Goal: Transaction & Acquisition: Purchase product/service

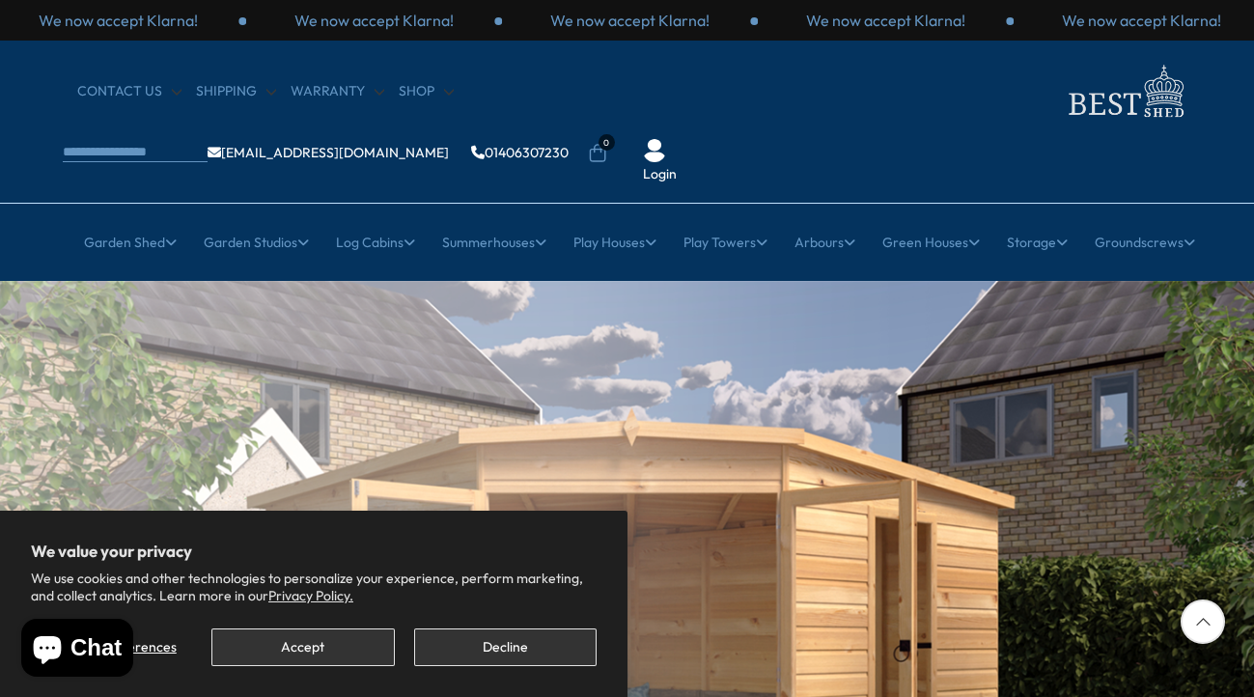
click at [307, 660] on button "Accept" at bounding box center [302, 647] width 182 height 38
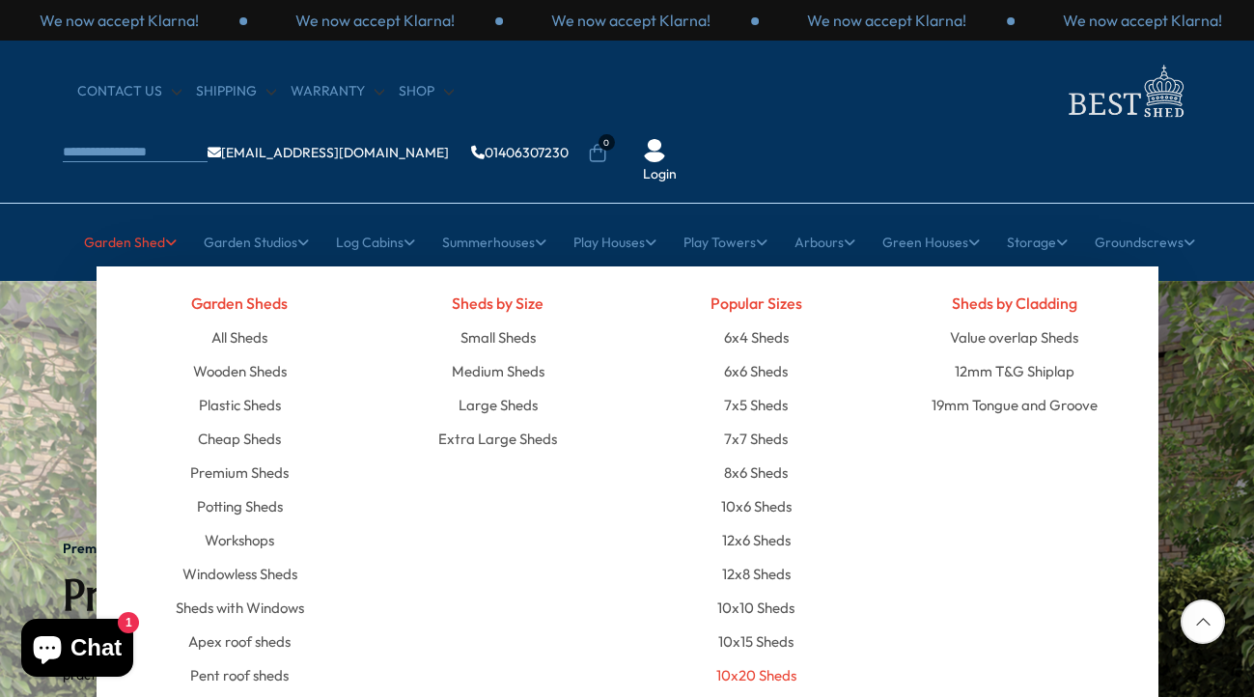
click at [771, 658] on link "10x20 Sheds" at bounding box center [756, 675] width 80 height 34
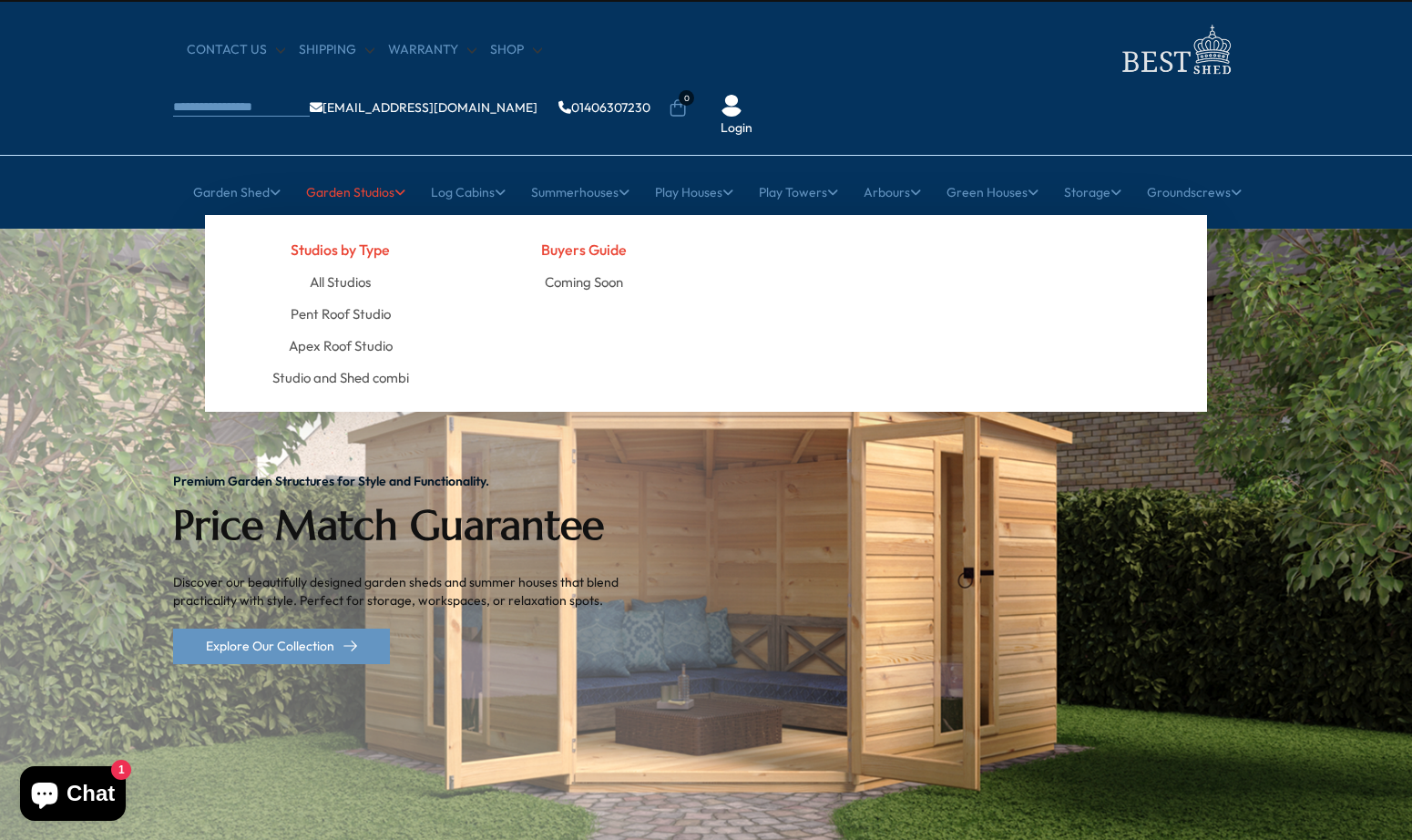
scroll to position [39, 0]
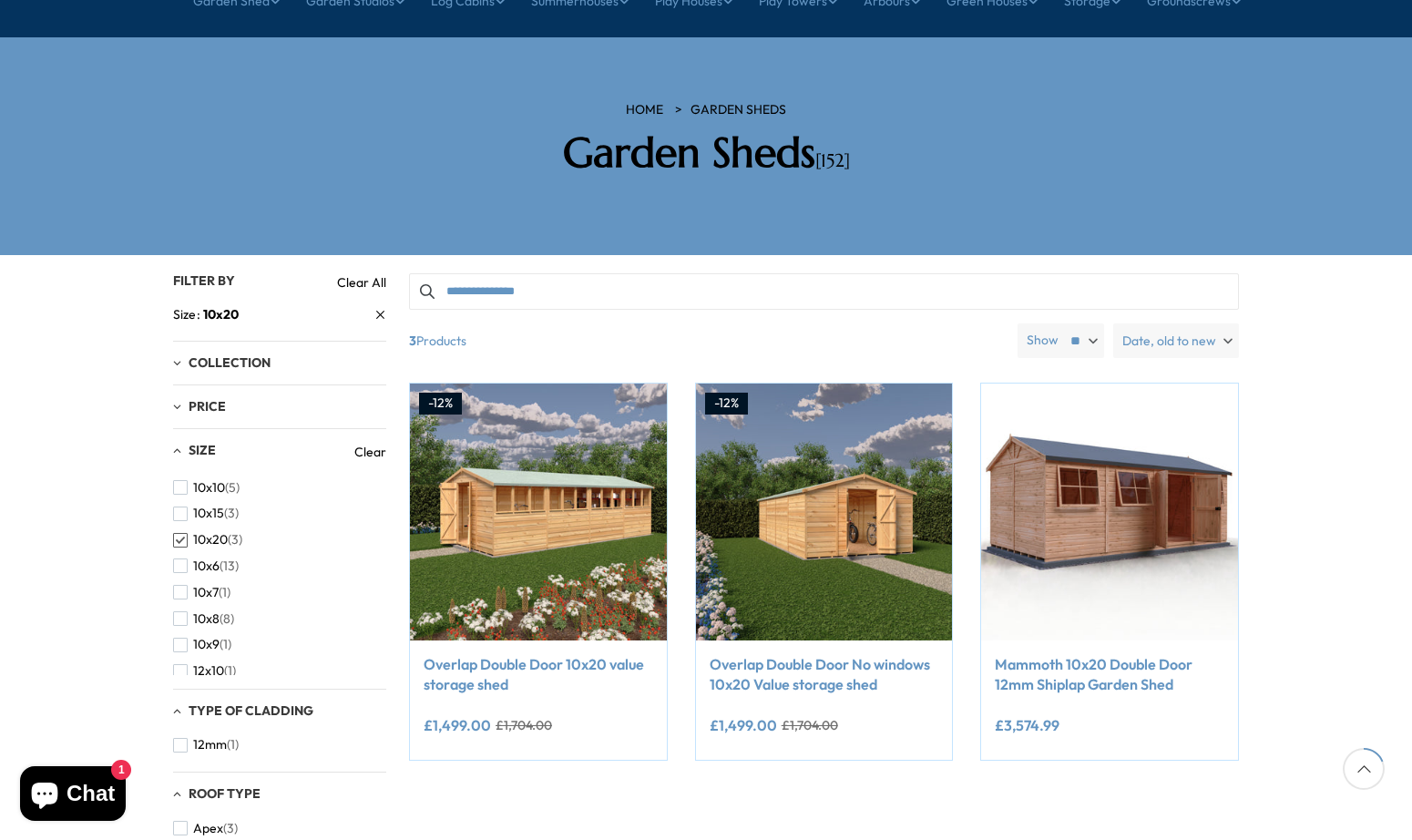
scroll to position [223, 0]
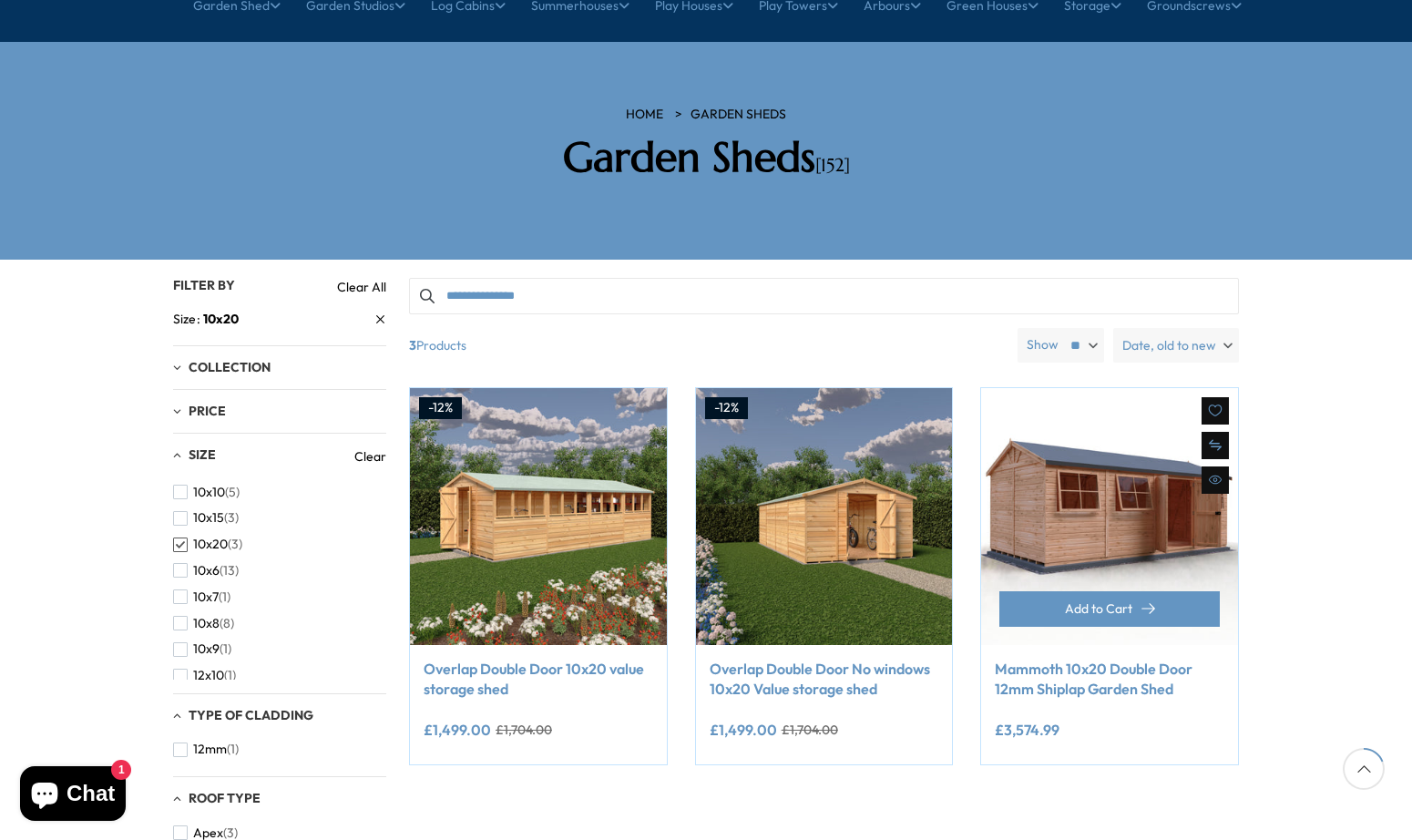
click at [1095, 657] on link "Mammoth 10x20 Double Door 12mm Shiplap Garden Shed" at bounding box center [1109, 679] width 229 height 41
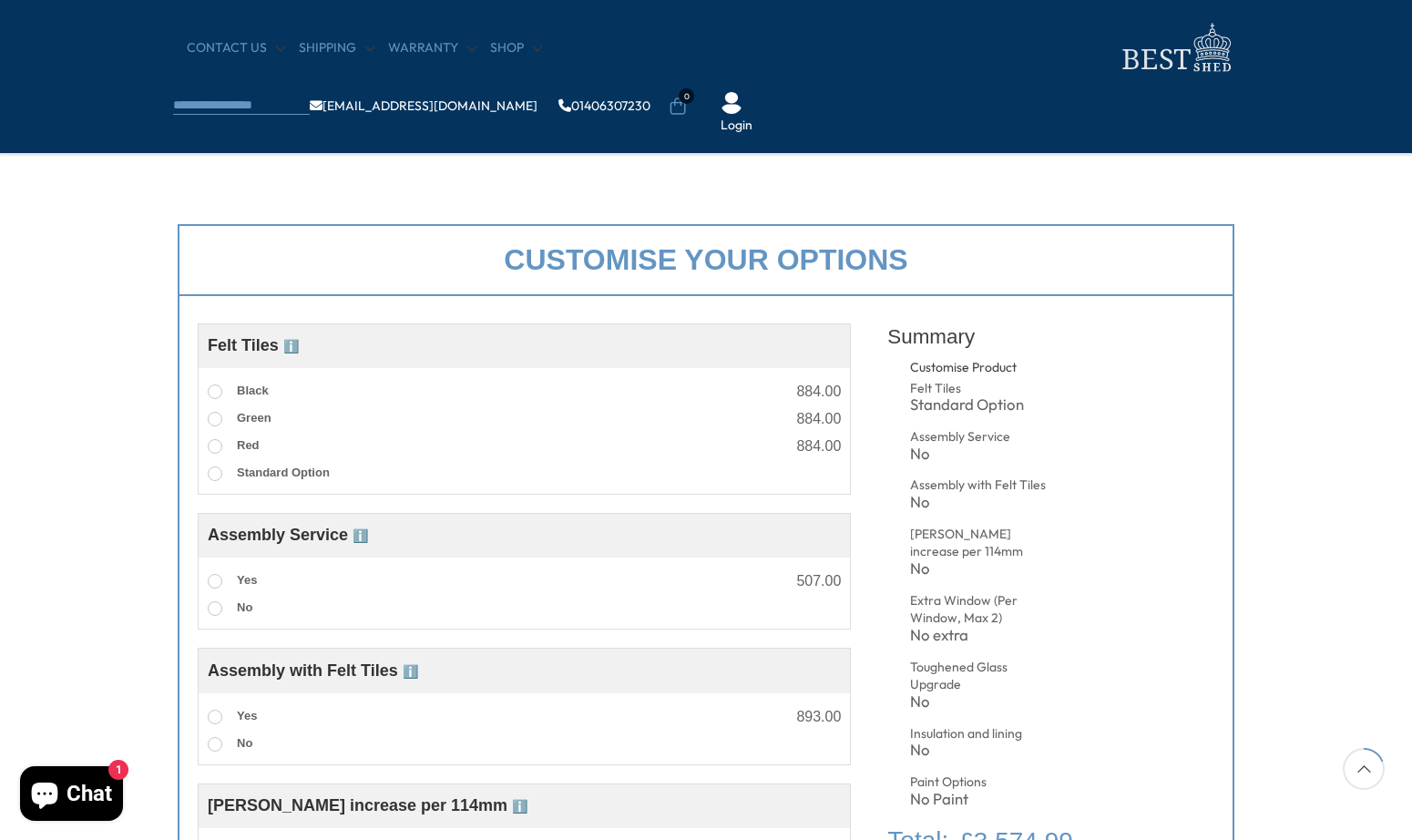
scroll to position [581, 0]
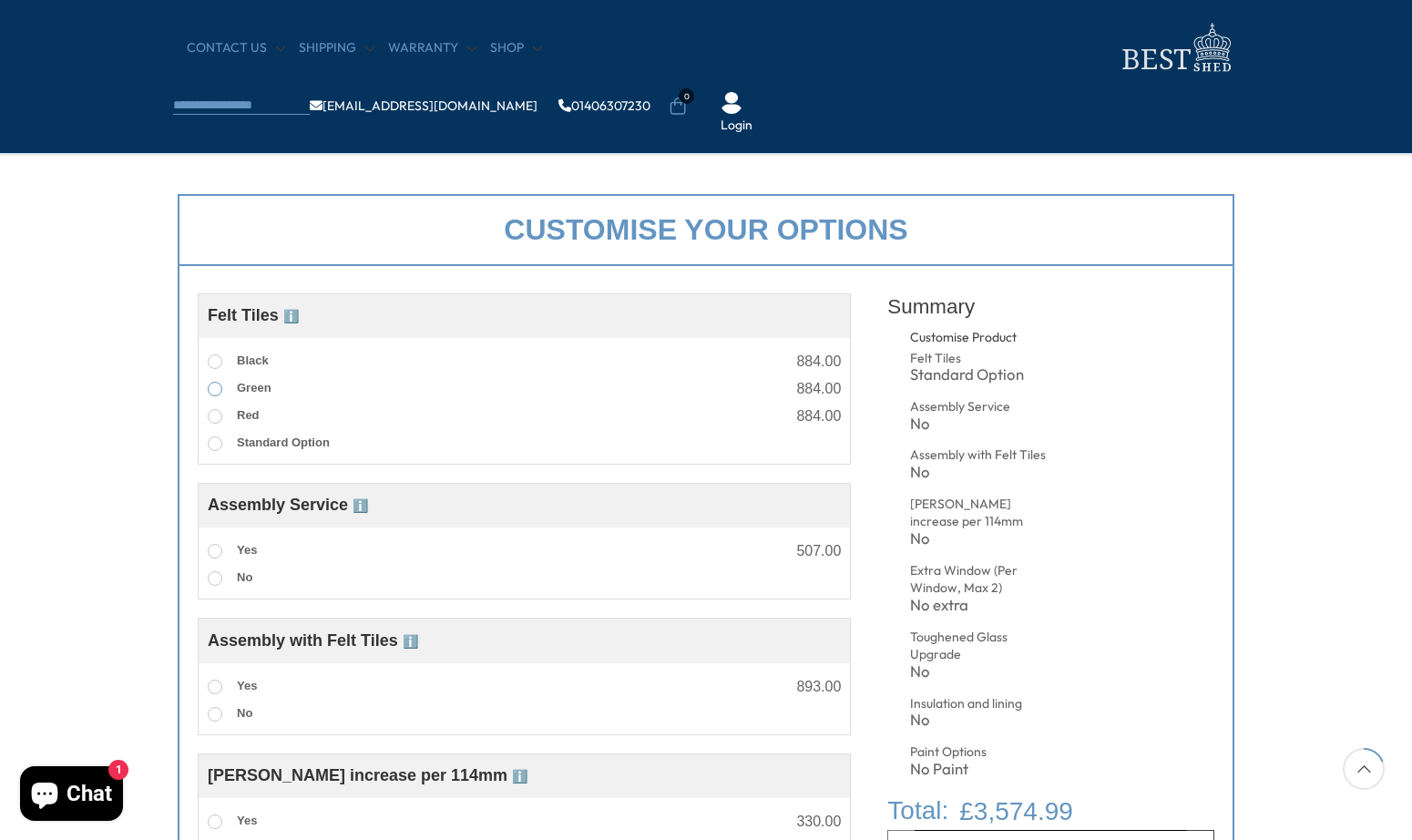
click at [219, 390] on span at bounding box center [214, 388] width 14 height 14
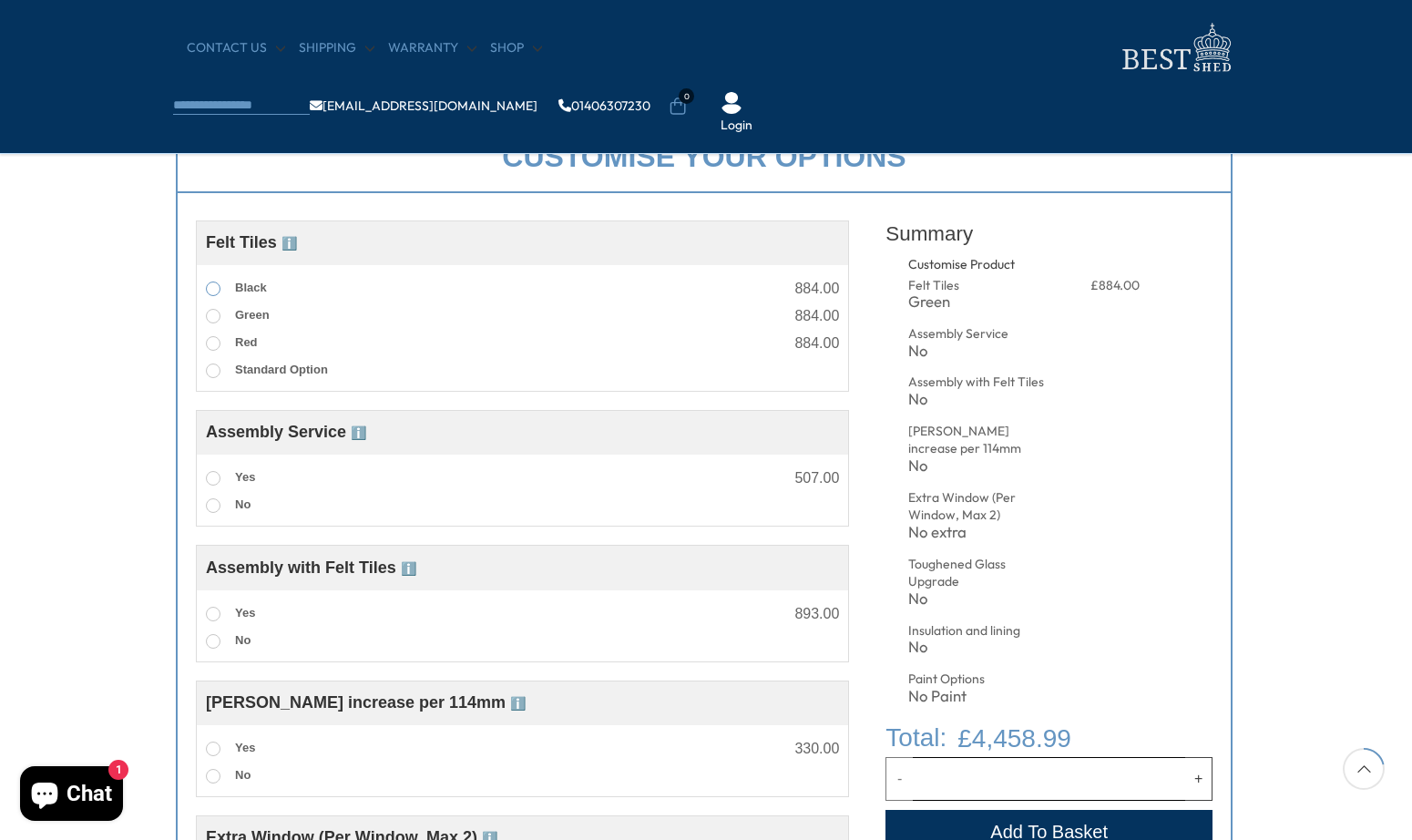
scroll to position [659, 2]
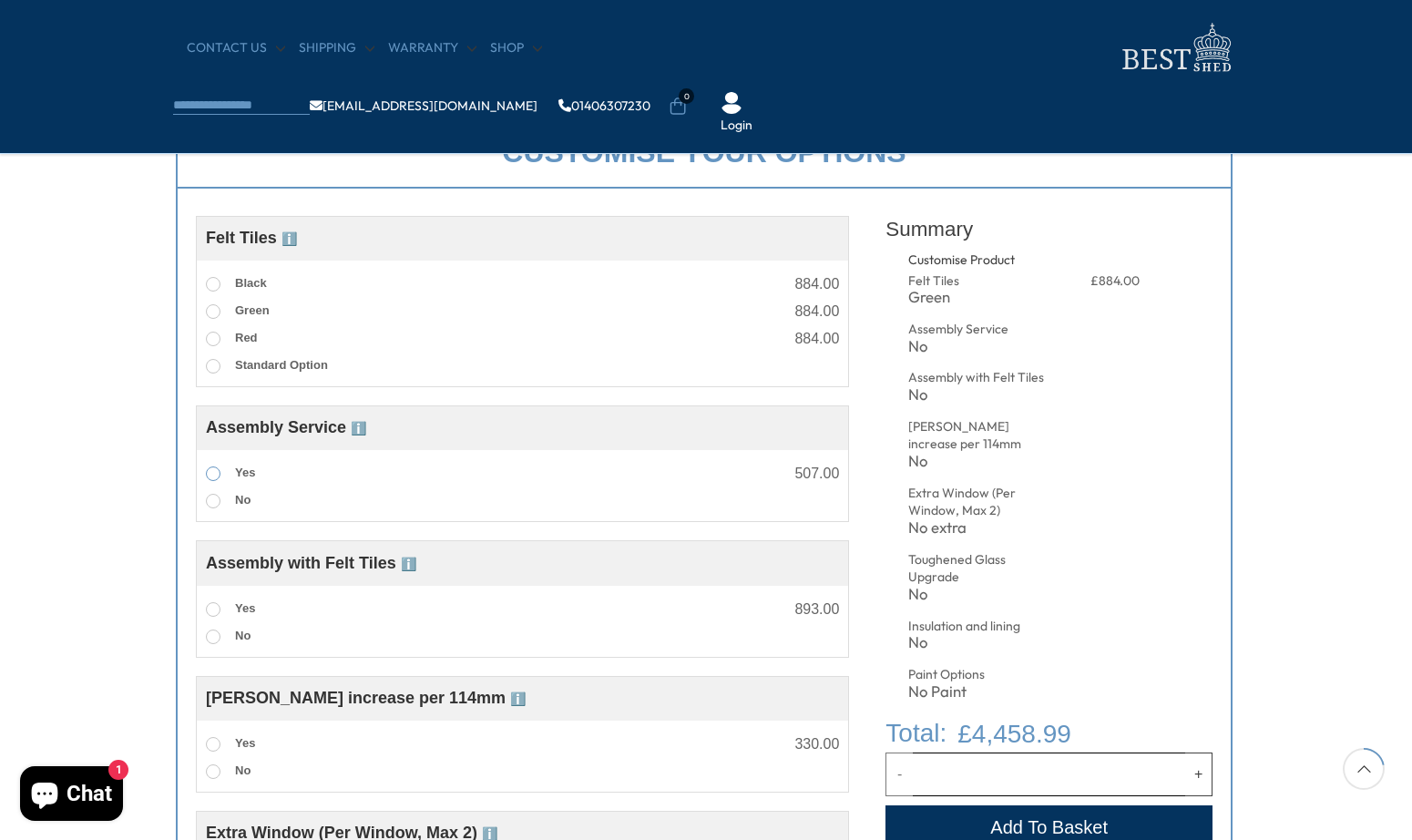
click at [217, 484] on label "Yes" at bounding box center [230, 473] width 49 height 24
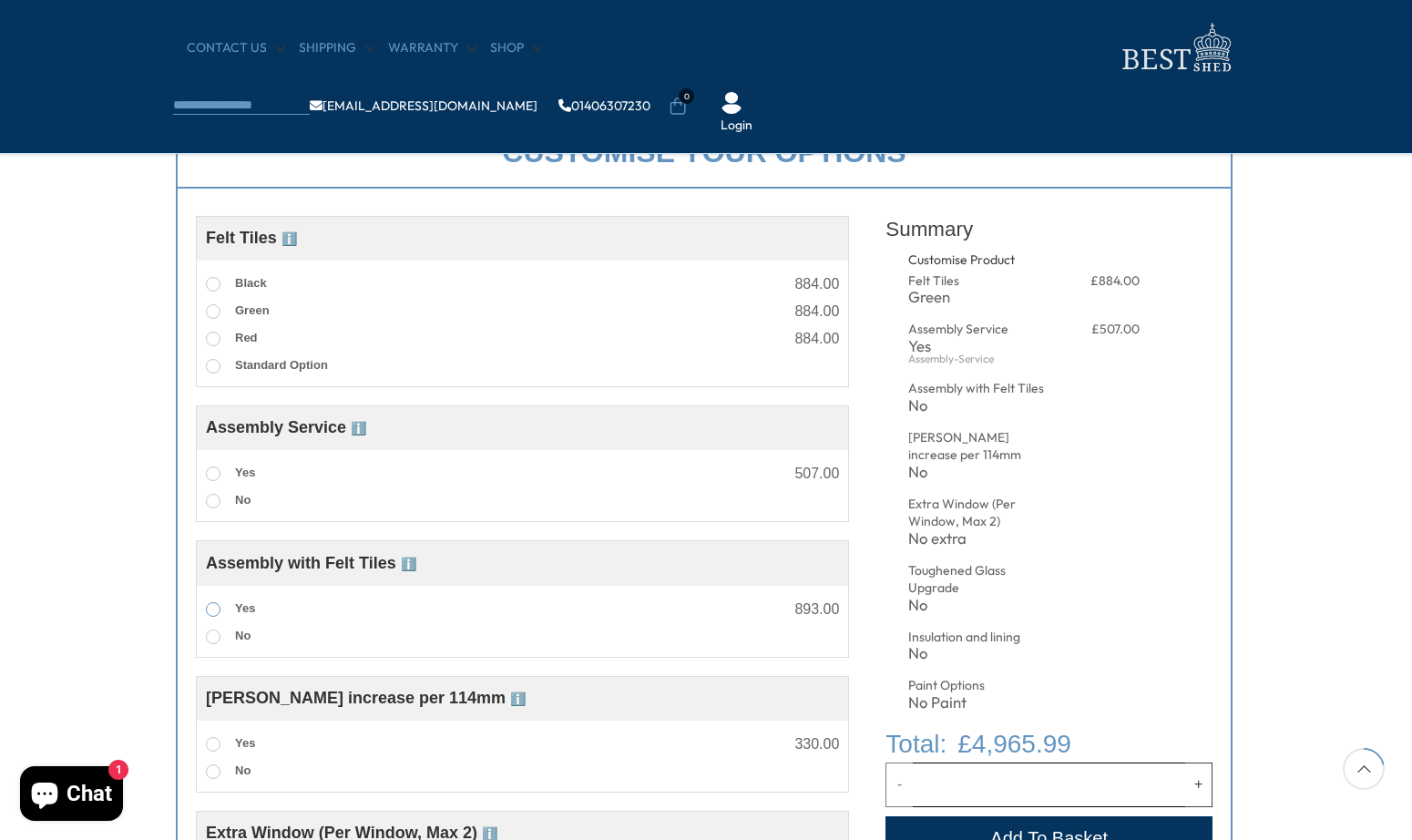
click at [214, 610] on span at bounding box center [212, 609] width 14 height 14
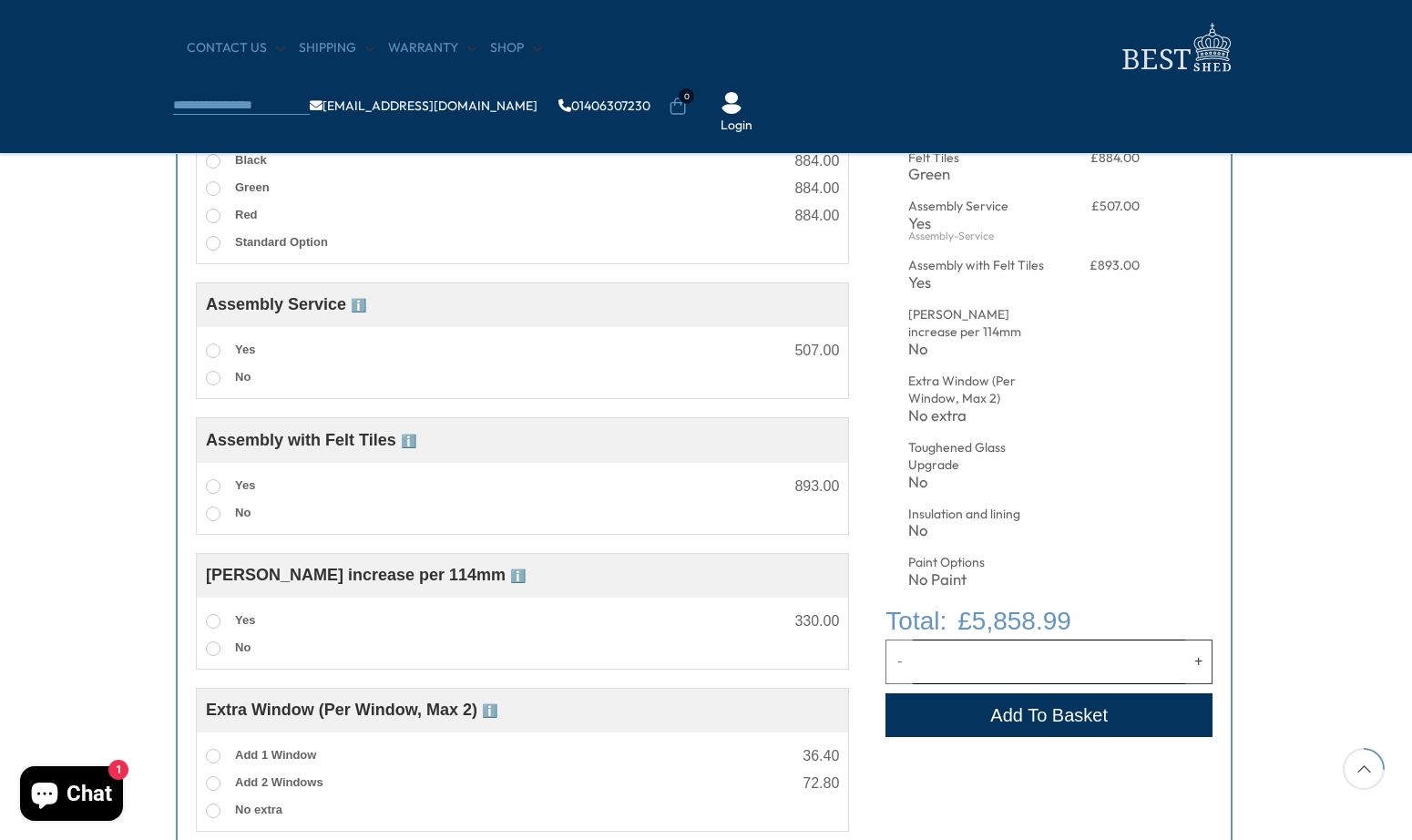
scroll to position [783, 2]
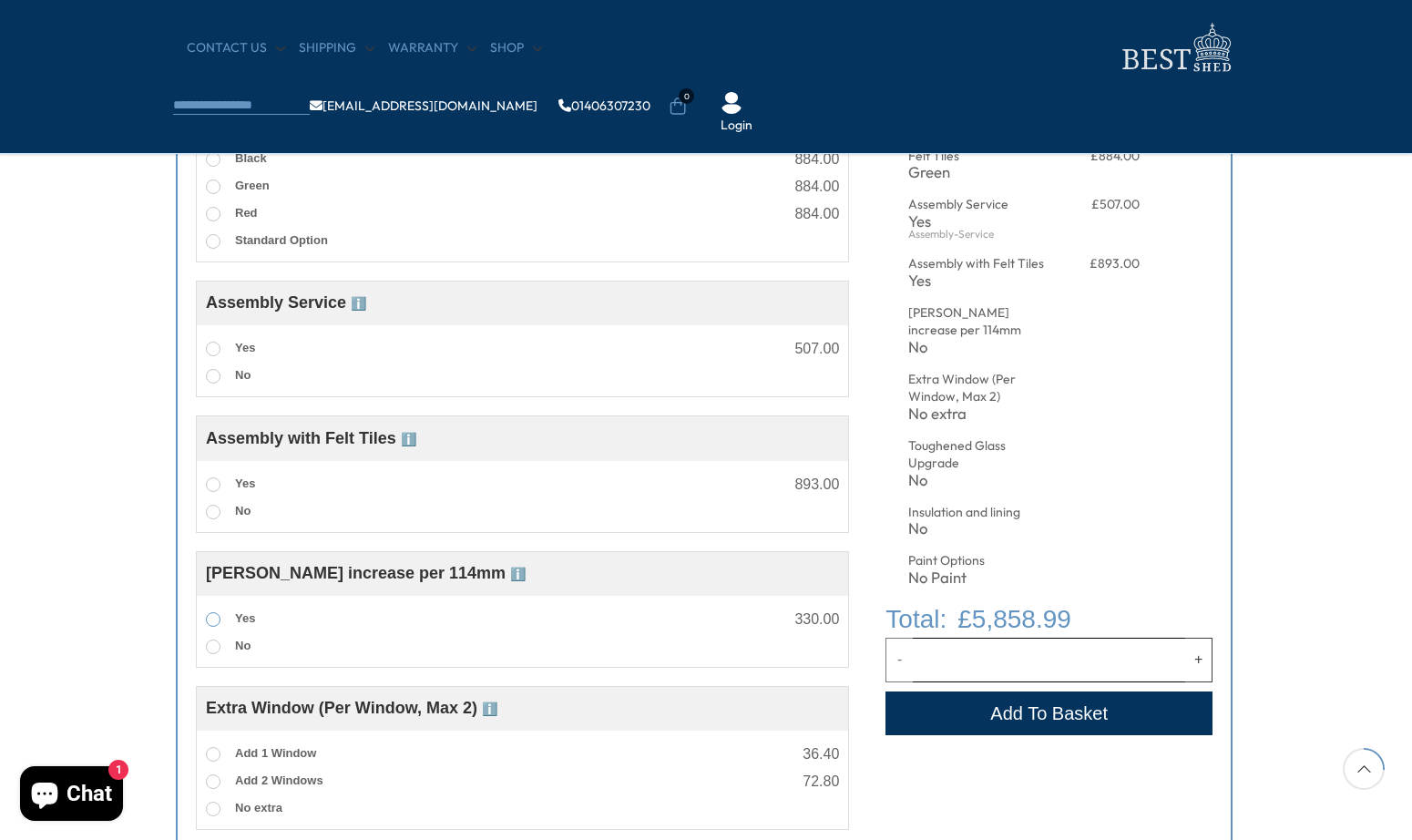
click at [213, 616] on span at bounding box center [212, 619] width 14 height 14
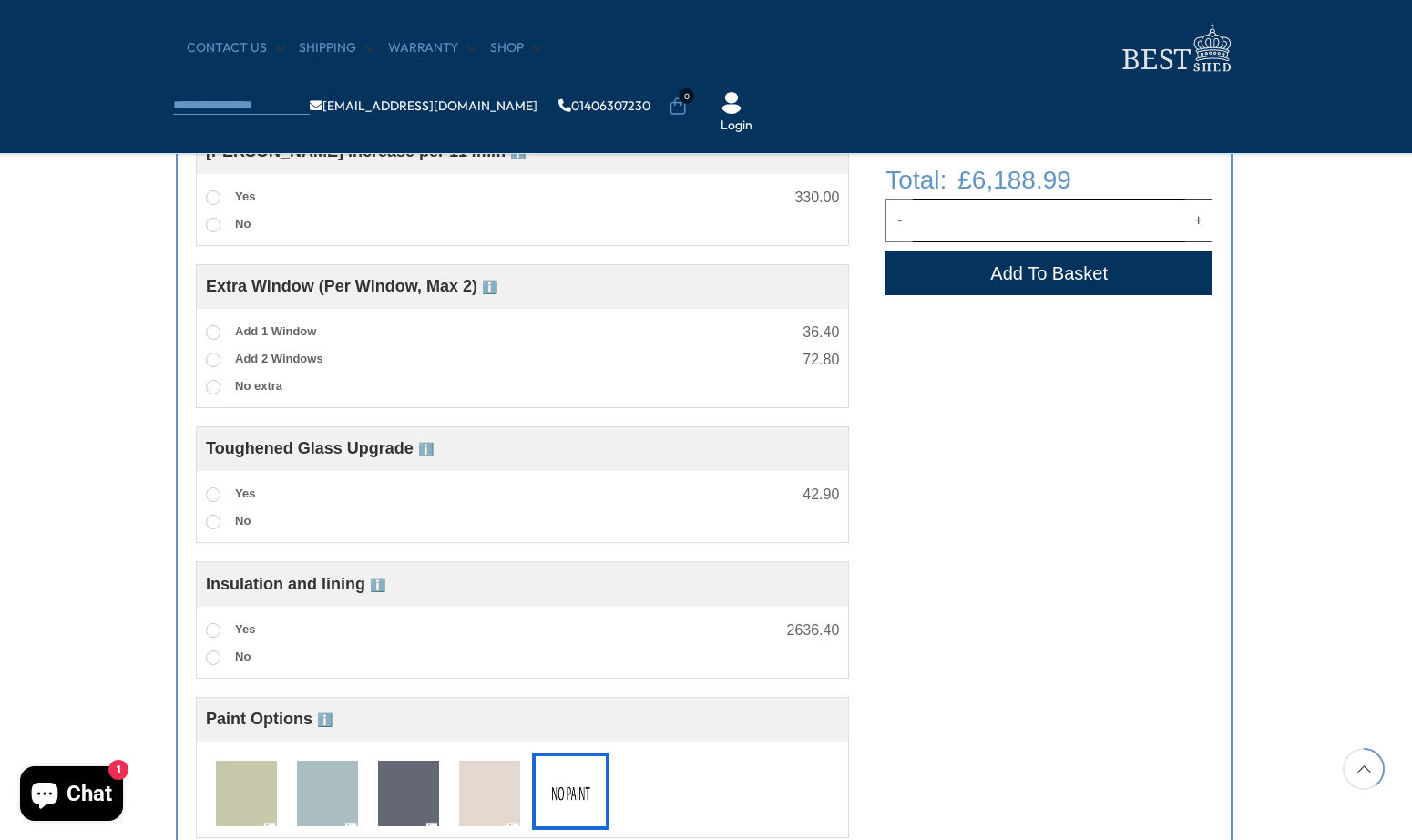
scroll to position [1206, 2]
click at [210, 497] on span at bounding box center [212, 493] width 14 height 14
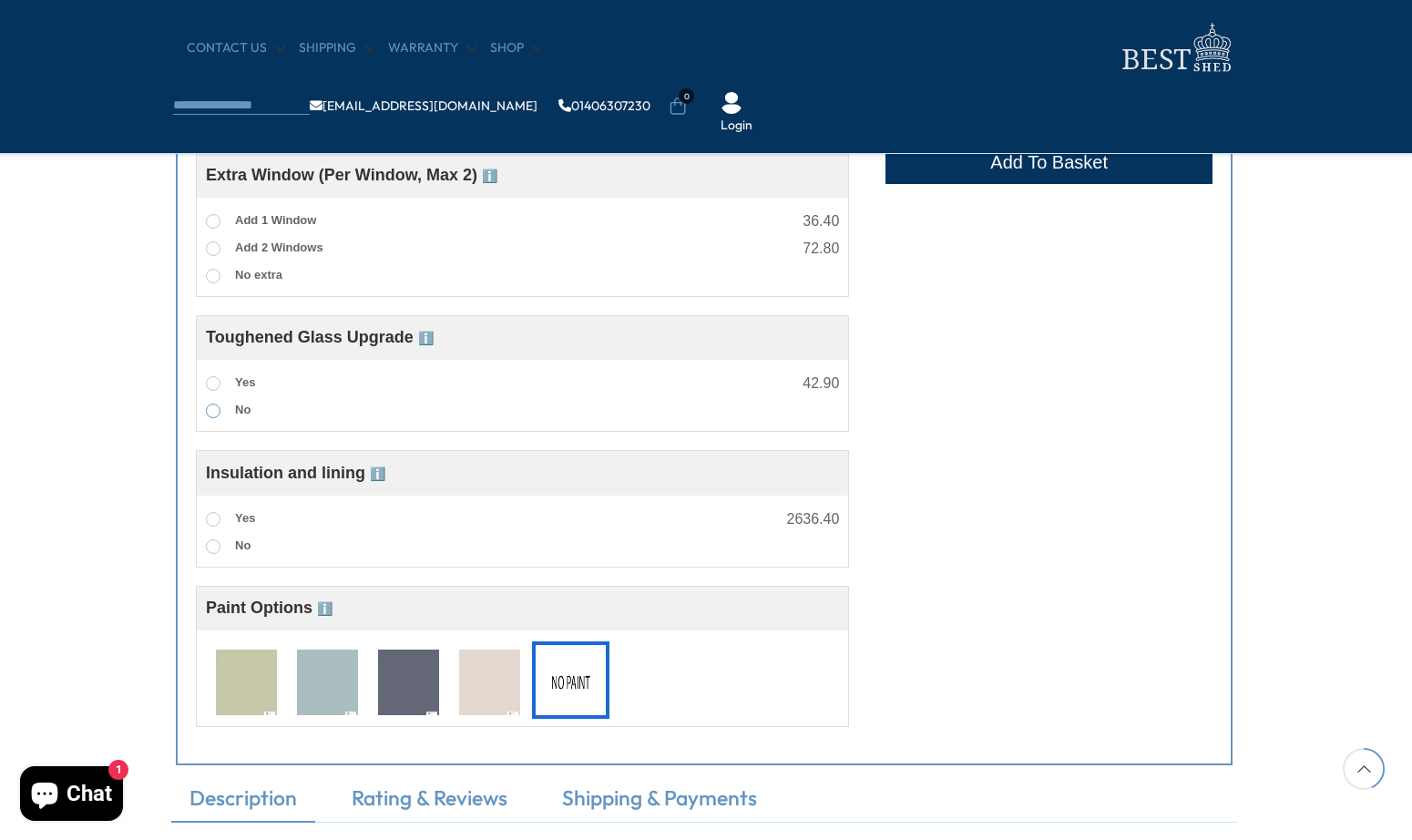
scroll to position [1323, 2]
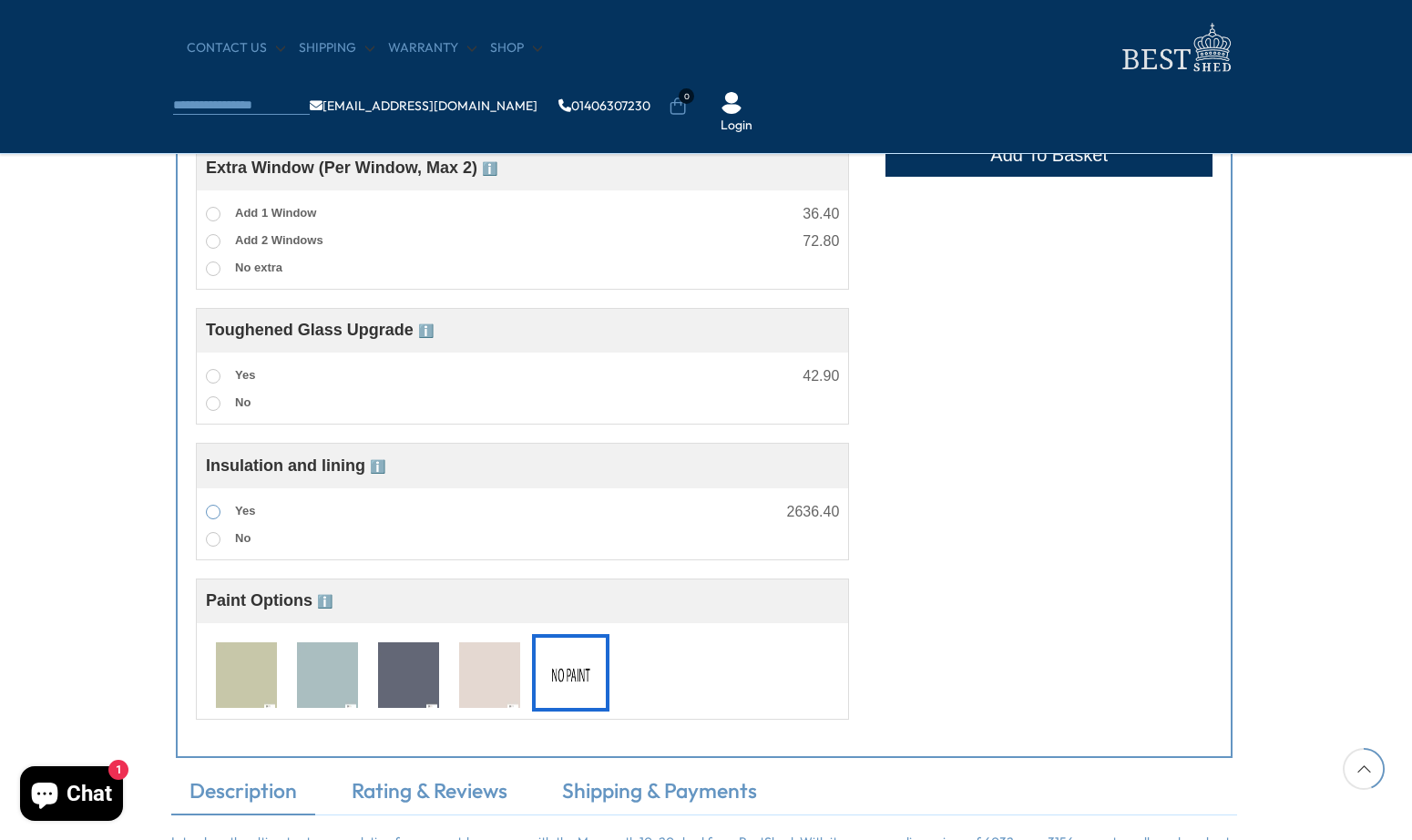
click at [208, 519] on span at bounding box center [212, 512] width 14 height 14
click at [327, 674] on img at bounding box center [328, 675] width 61 height 67
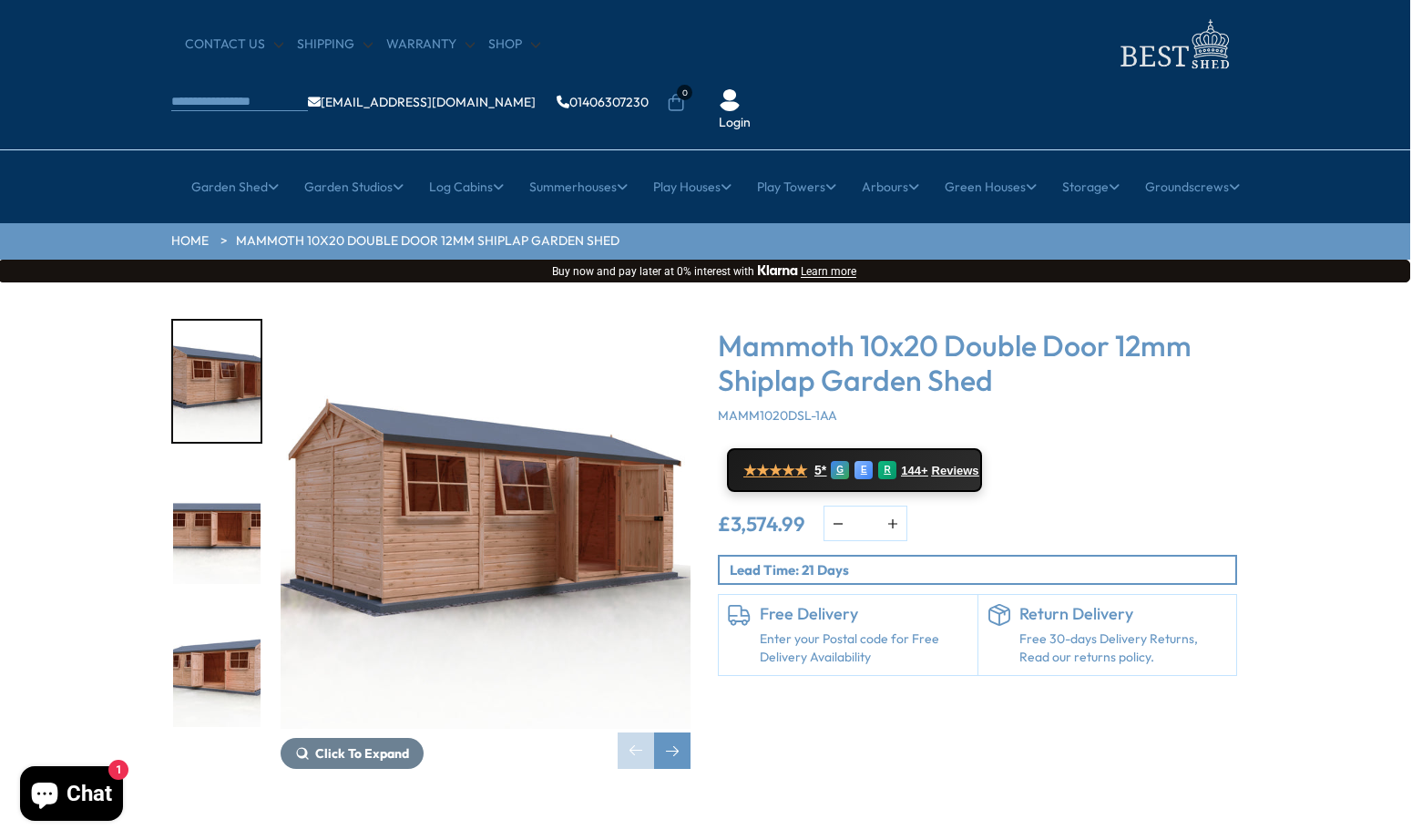
scroll to position [44, 2]
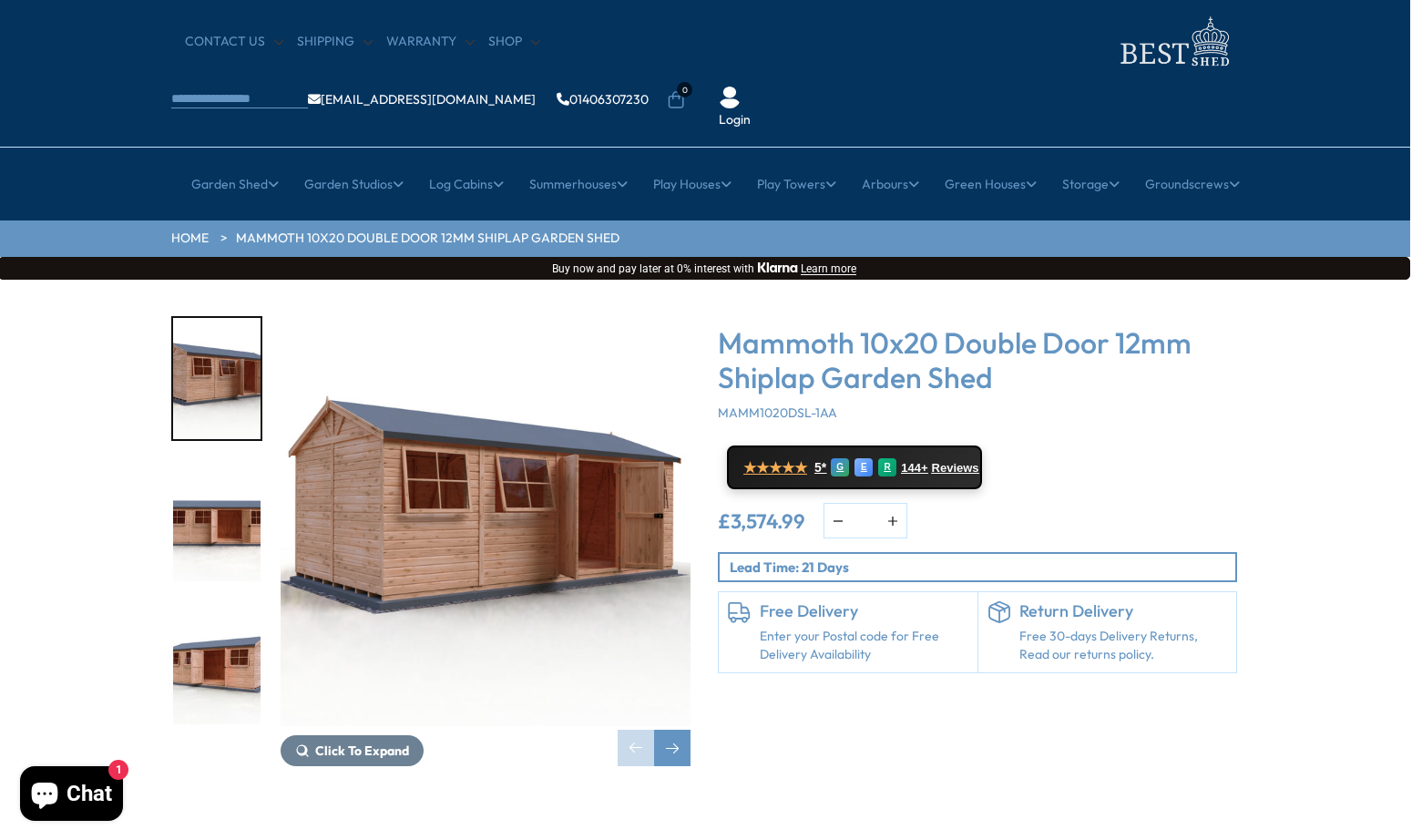
click at [690, 671] on div "Click To Expand" at bounding box center [485, 541] width 410 height 450
click at [683, 730] on div "Next slide" at bounding box center [672, 748] width 37 height 37
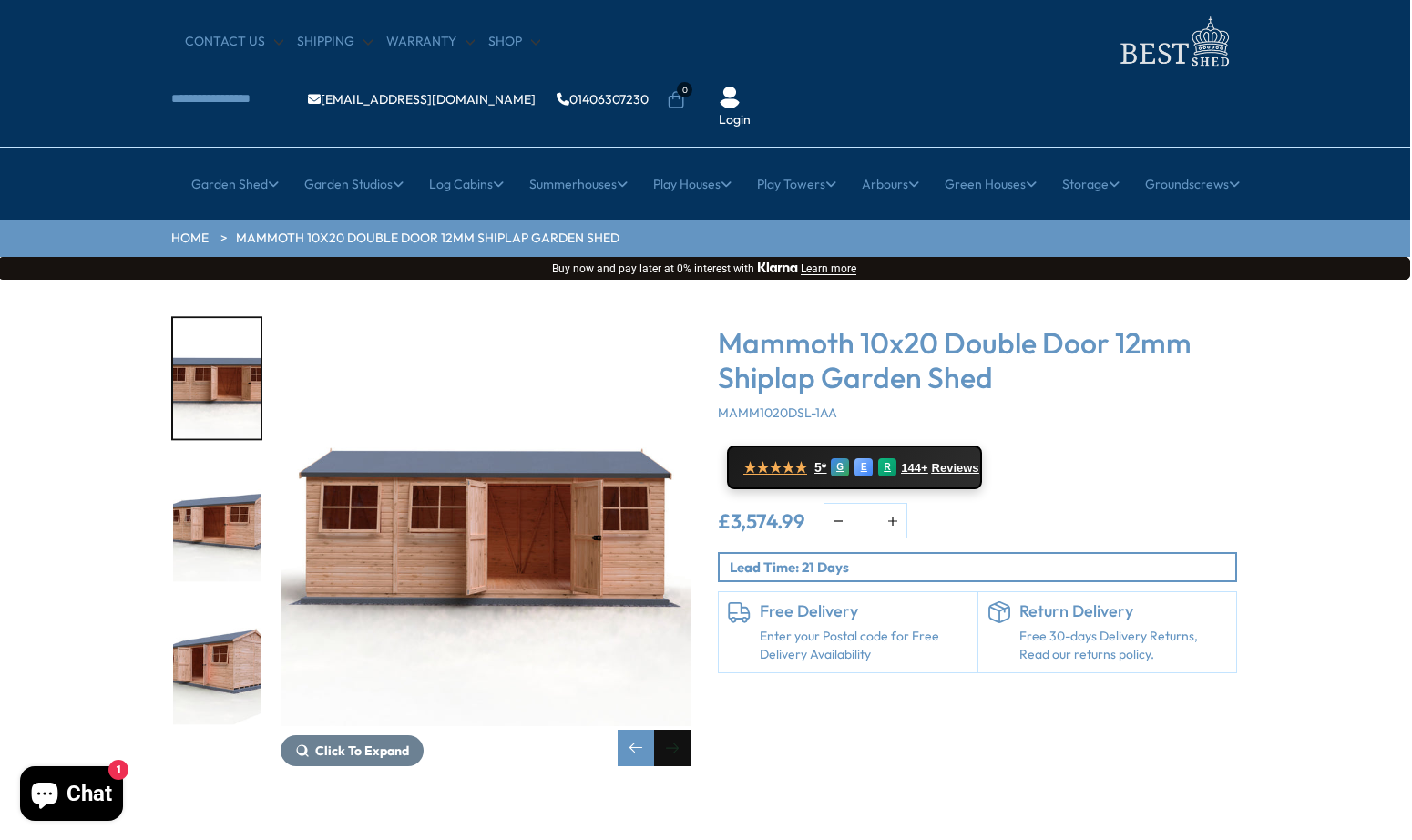
click at [683, 730] on div "Next slide" at bounding box center [672, 748] width 37 height 37
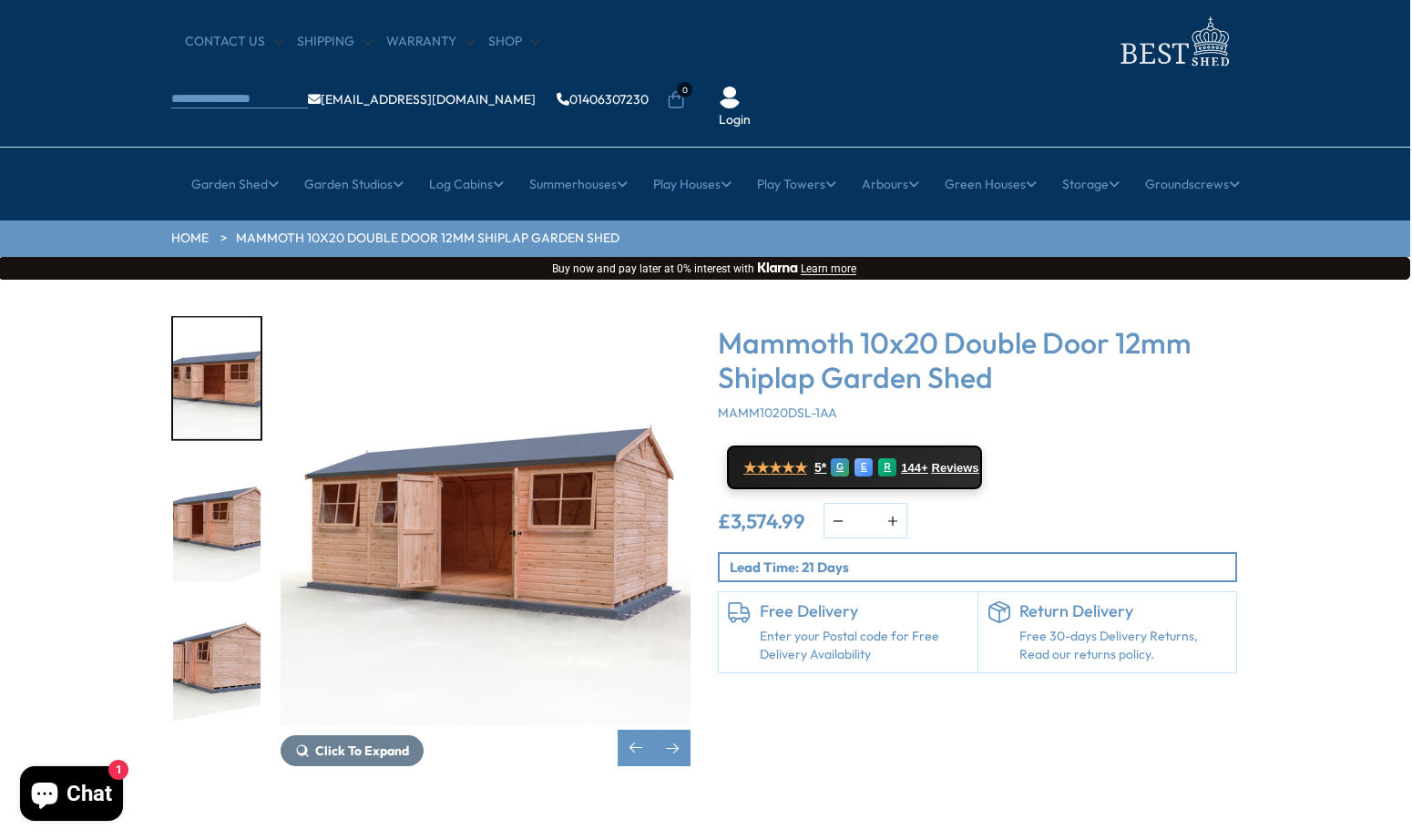
scroll to position [19, 0]
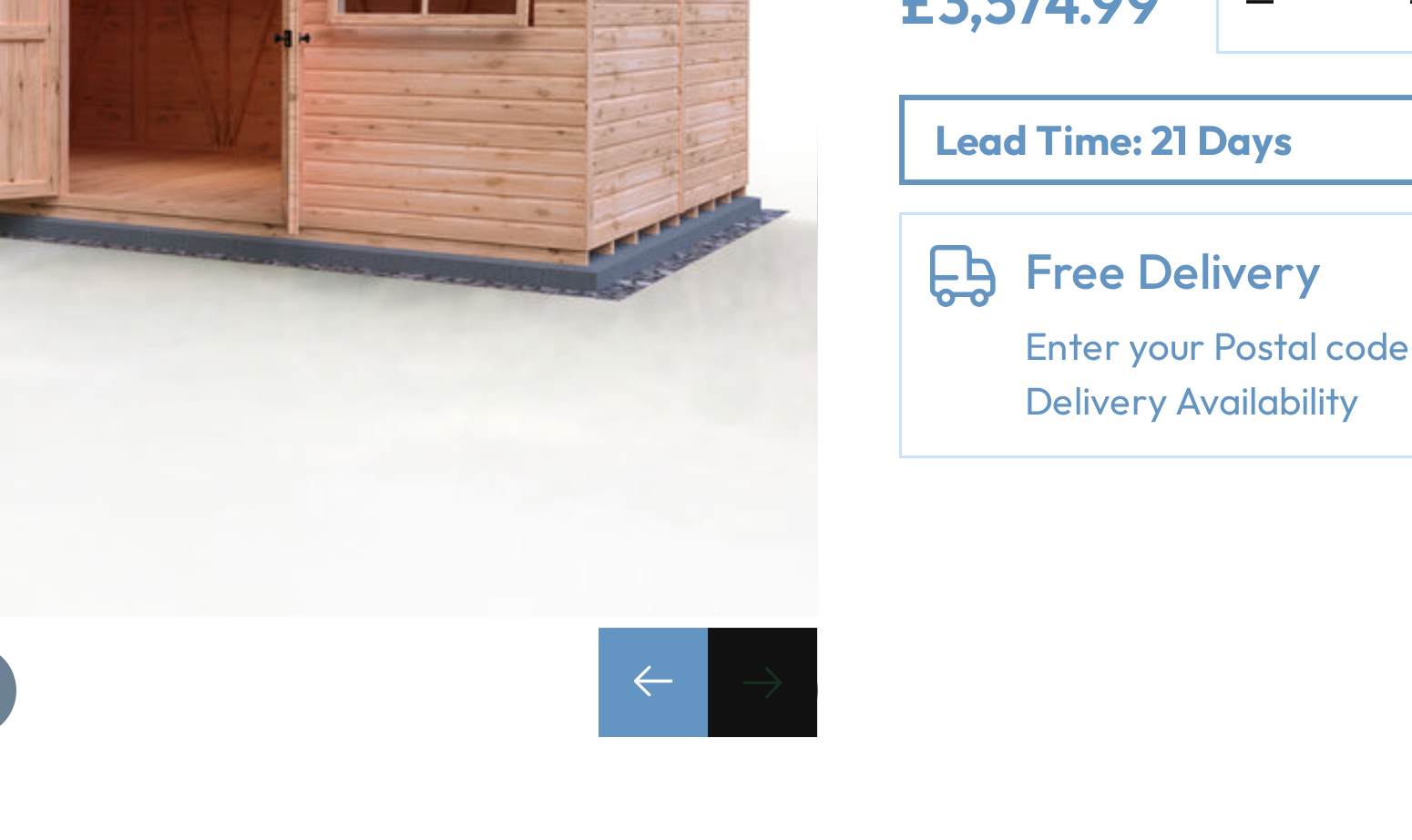
click at [656, 601] on div "Next slide" at bounding box center [674, 619] width 37 height 37
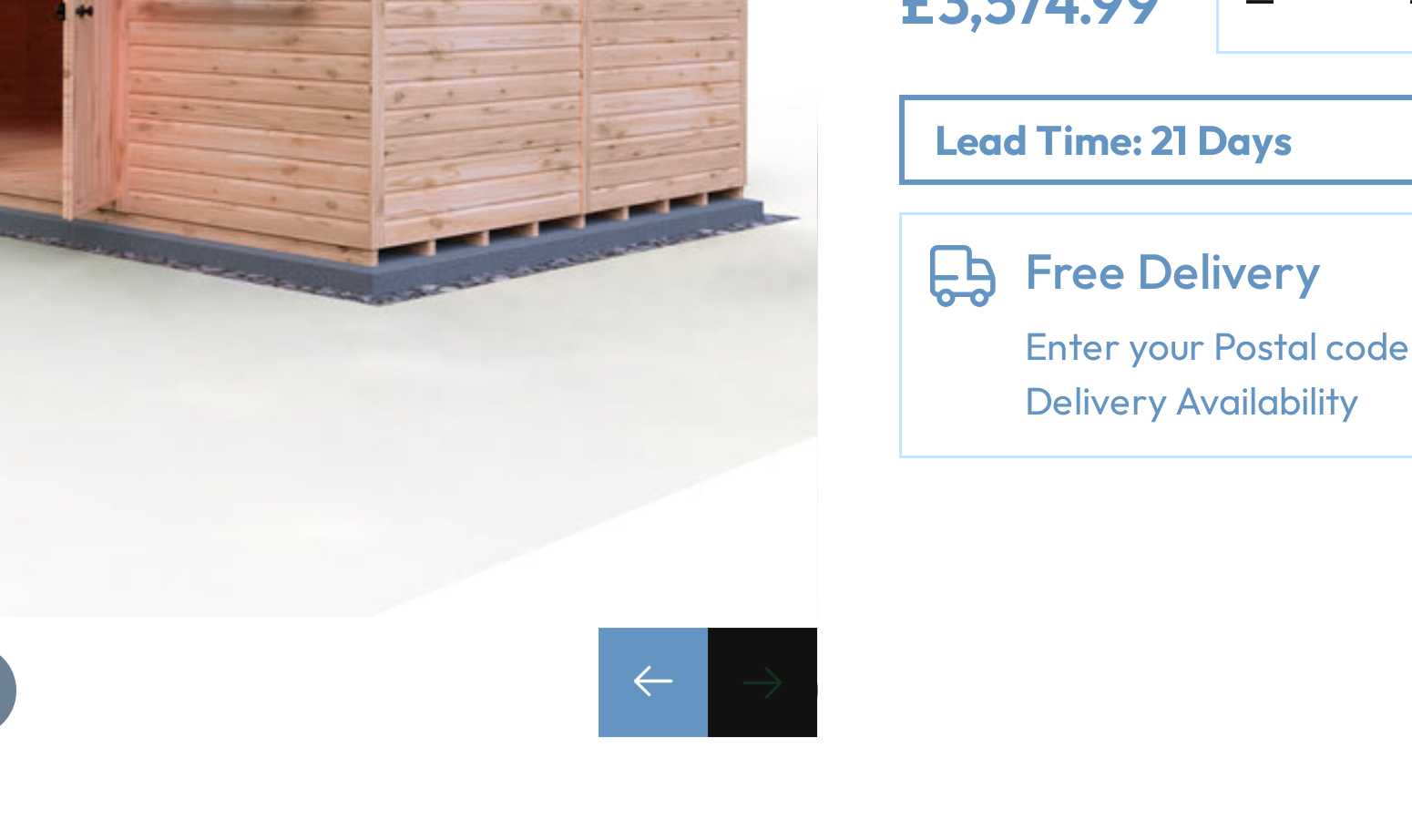
click at [656, 601] on div "Next slide" at bounding box center [674, 619] width 37 height 37
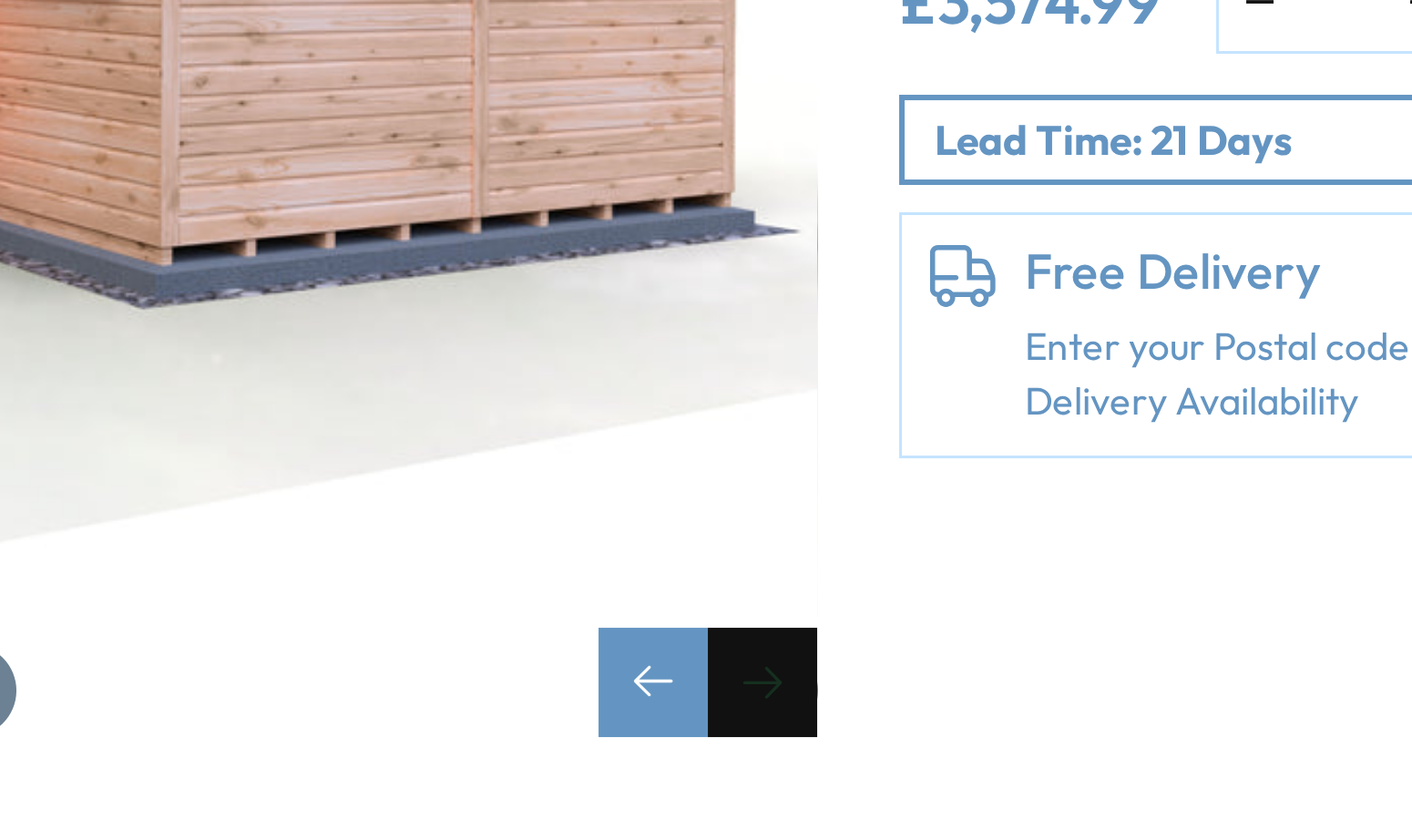
scroll to position [225, 23]
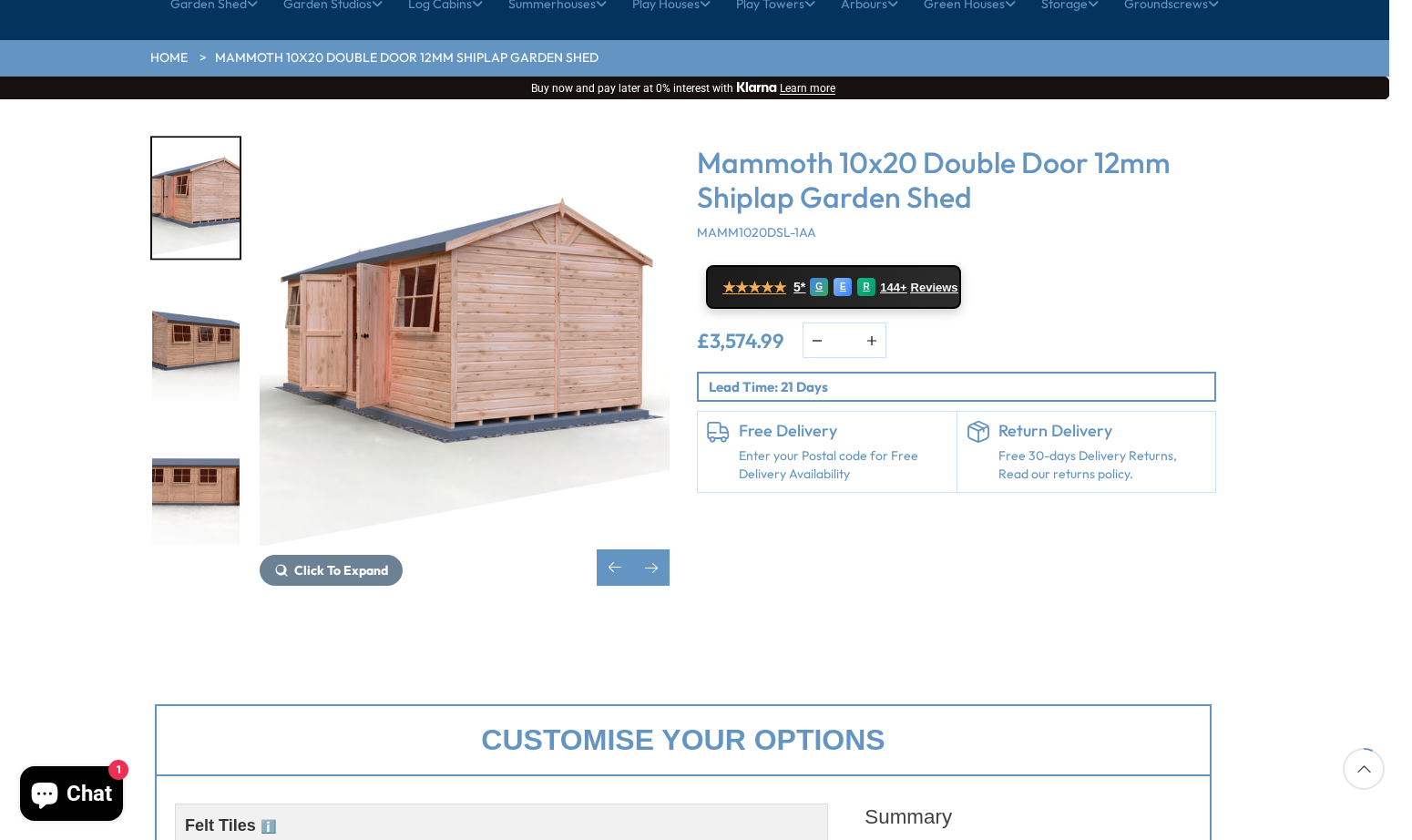
click at [187, 282] on img "6 / 33" at bounding box center [195, 341] width 88 height 121
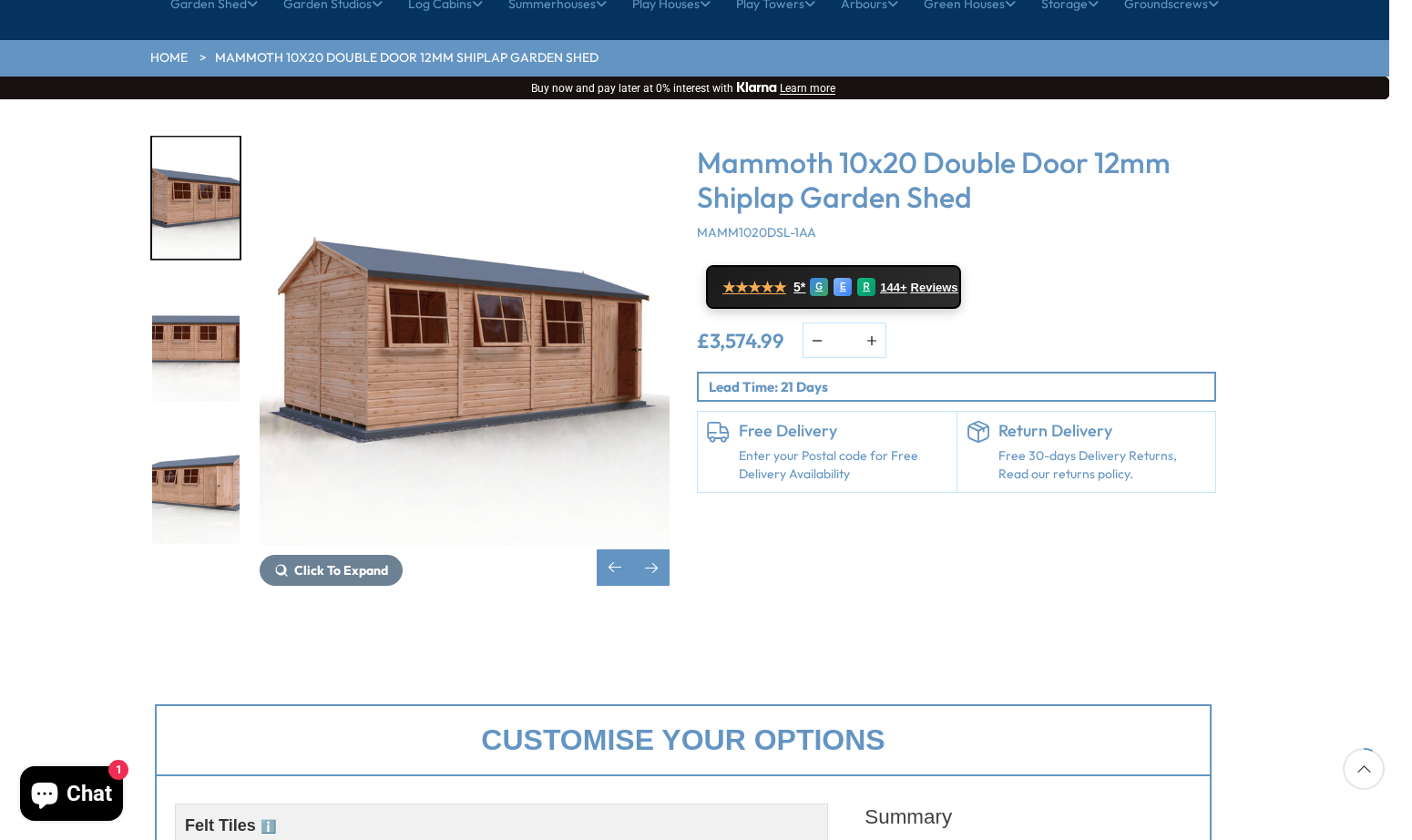
click at [186, 280] on img "7 / 33" at bounding box center [195, 341] width 88 height 121
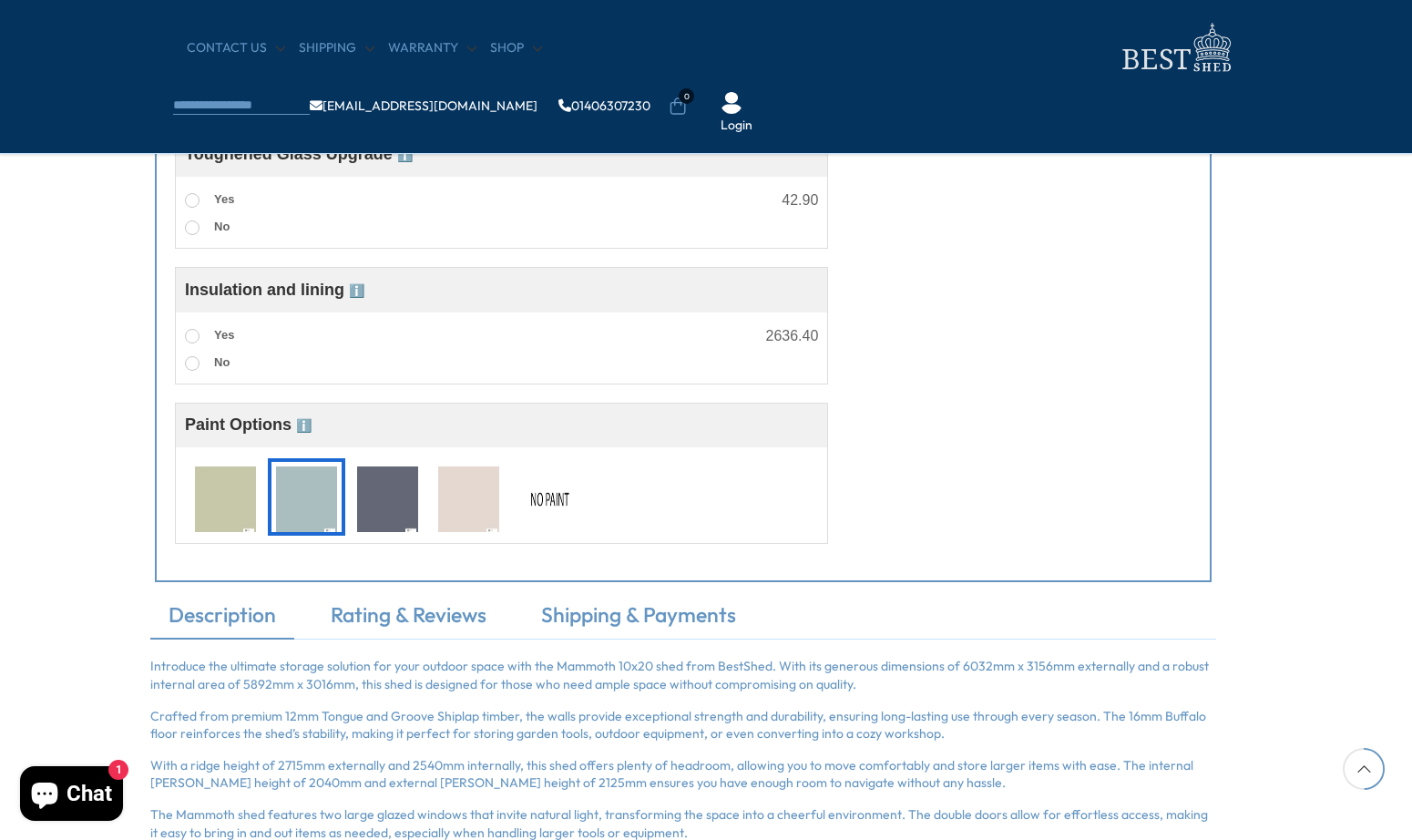
scroll to position [1501, 23]
click at [226, 507] on img at bounding box center [226, 498] width 61 height 67
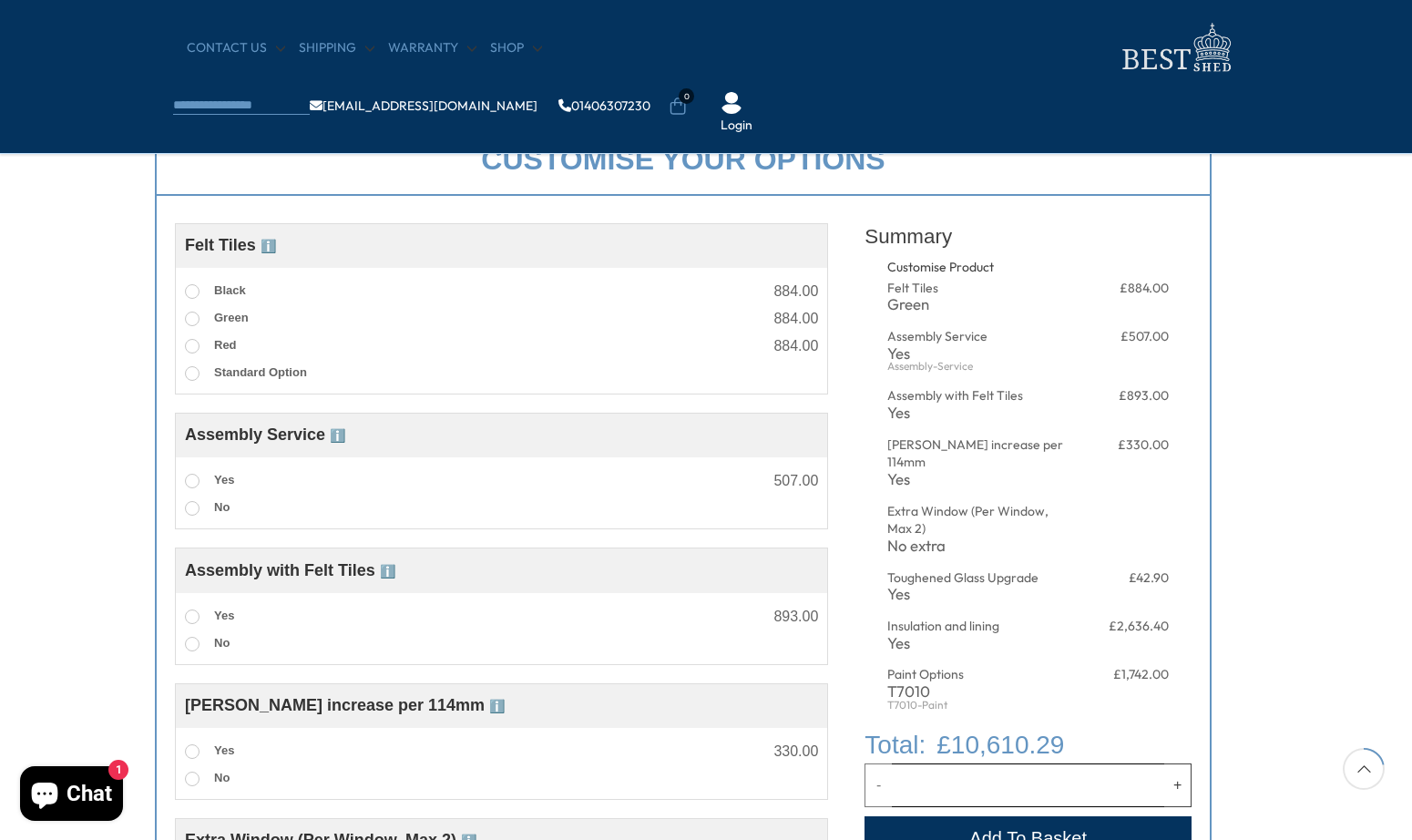
scroll to position [653, 23]
click at [193, 369] on span at bounding box center [192, 371] width 14 height 14
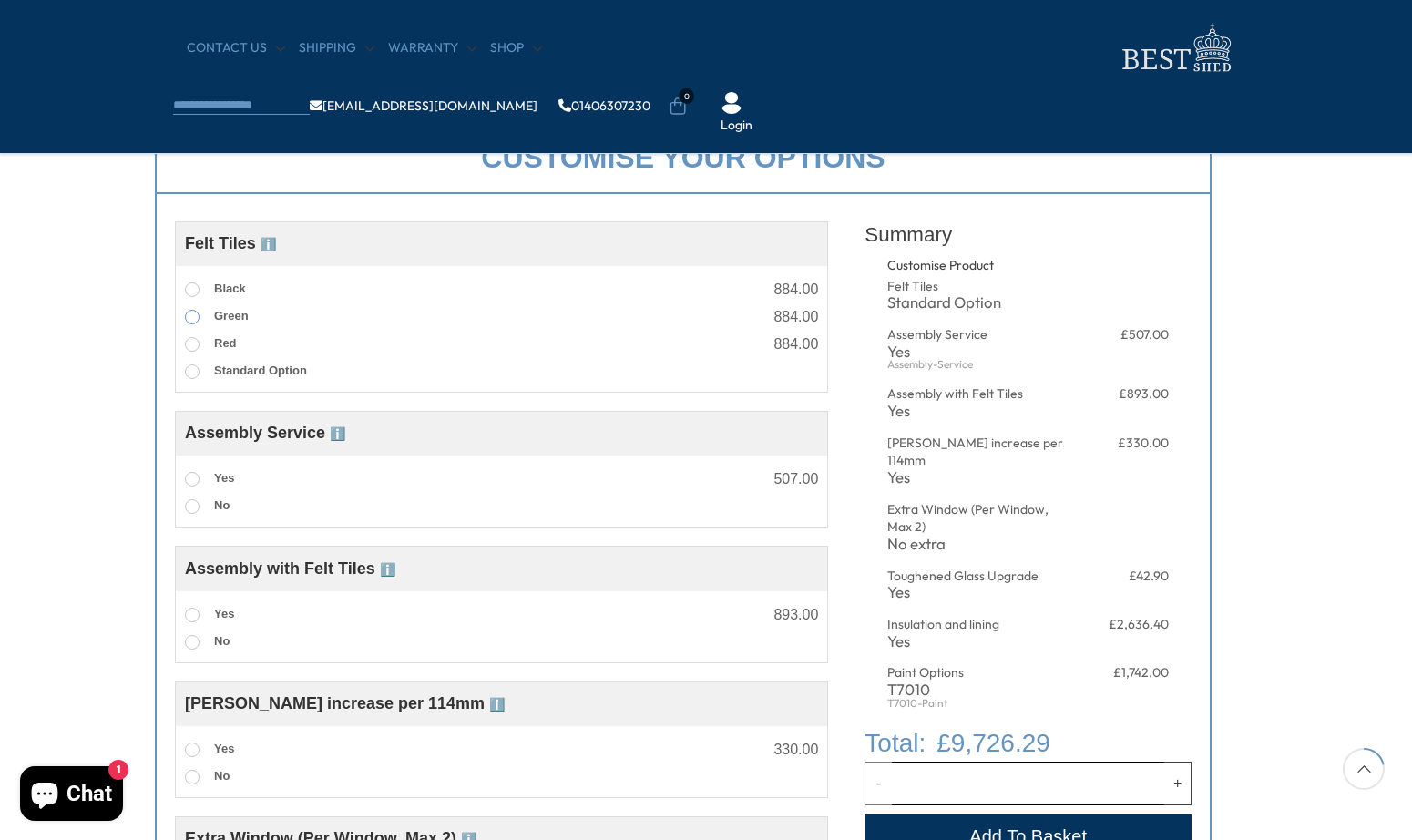
click at [187, 318] on span at bounding box center [192, 316] width 14 height 14
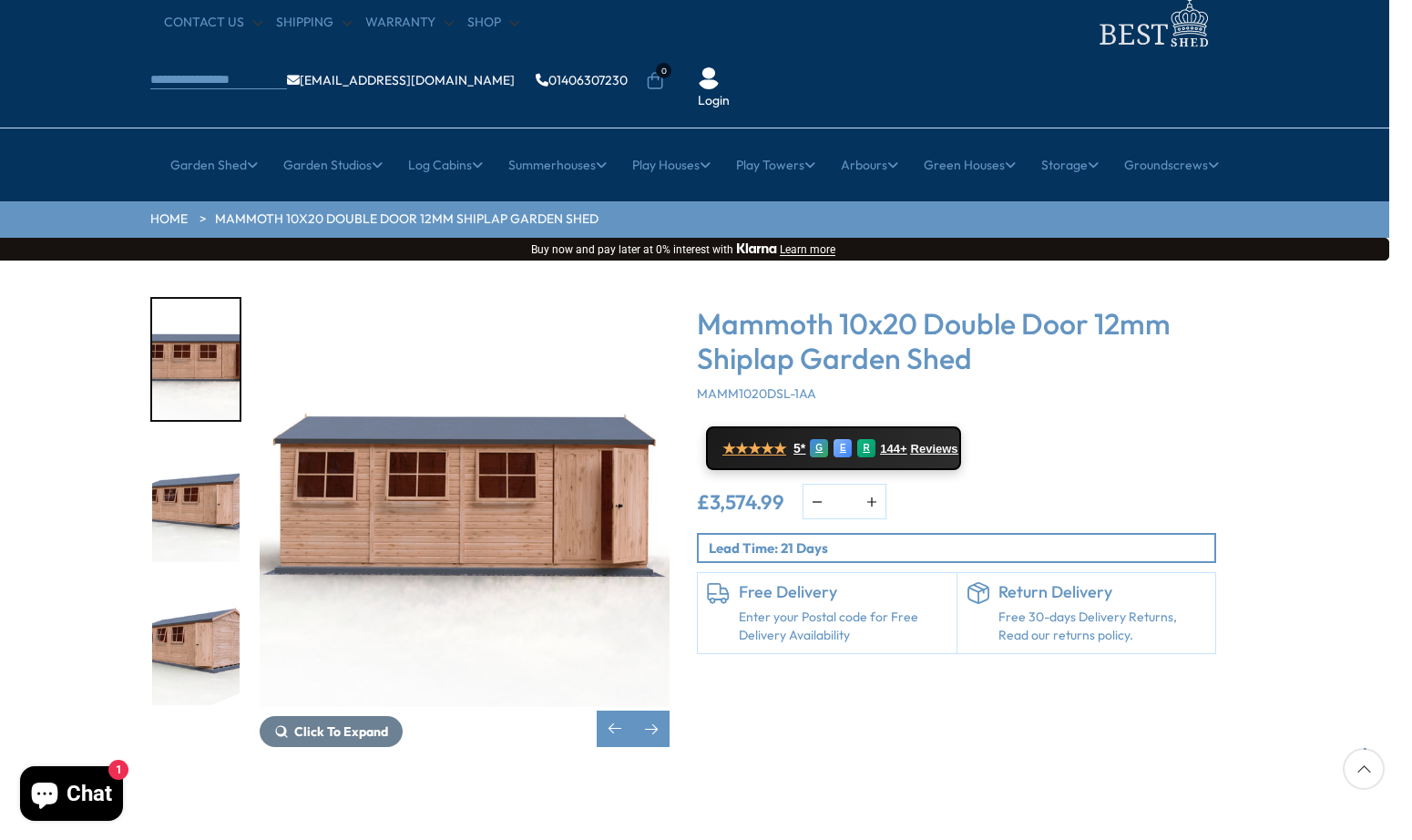
scroll to position [62, 23]
